Goal: Information Seeking & Learning: Find contact information

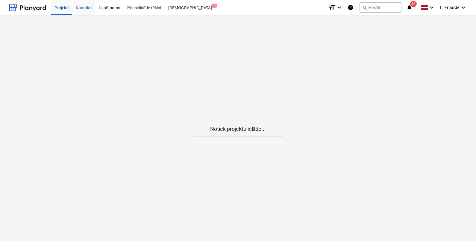
click at [79, 8] on div "Kontakti" at bounding box center [83, 7] width 23 height 15
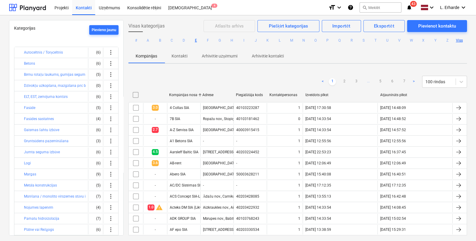
click at [196, 40] on button "E" at bounding box center [195, 40] width 7 height 7
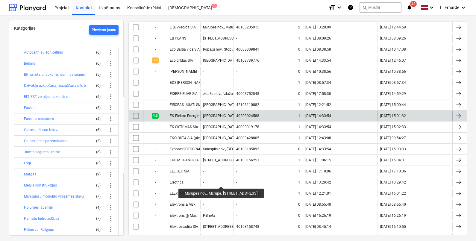
scroll to position [75, 0]
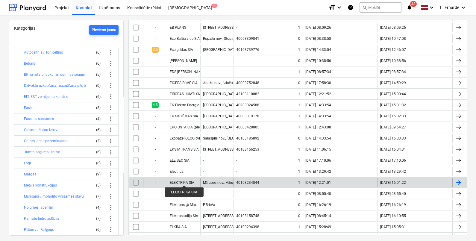
click at [184, 181] on div "ELEKTRIKA SIA" at bounding box center [182, 183] width 25 height 4
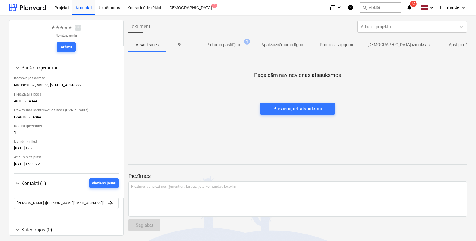
scroll to position [63, 0]
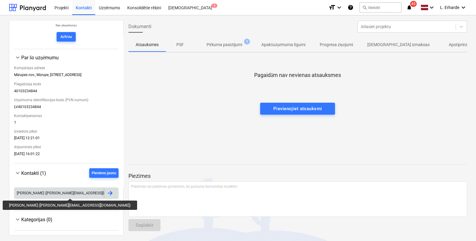
click at [49, 193] on div "Edgars Bulindžs (edgars.bulindzs@elektrika.lv)" at bounding box center [74, 193] width 114 height 4
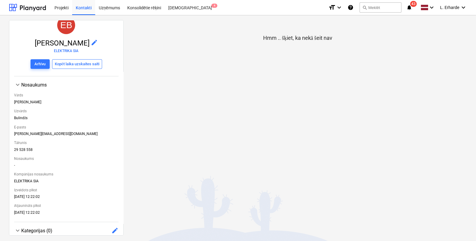
scroll to position [39, 0]
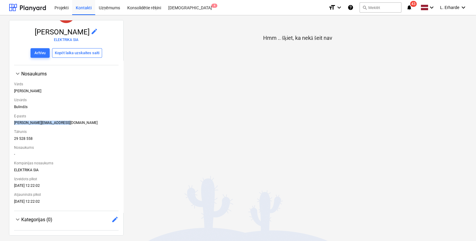
drag, startPoint x: 62, startPoint y: 121, endPoint x: 1, endPoint y: 121, distance: 61.1
click at [1, 121] on div "< Kontakti EB Edgars Bulindžs edit ELEKTRIKA SIA Arhīvu Kopēt laika uzskaites s…" at bounding box center [238, 128] width 476 height 226
copy div "edgars.bulindzs@elektrika.lv"
